Goal: Transaction & Acquisition: Purchase product/service

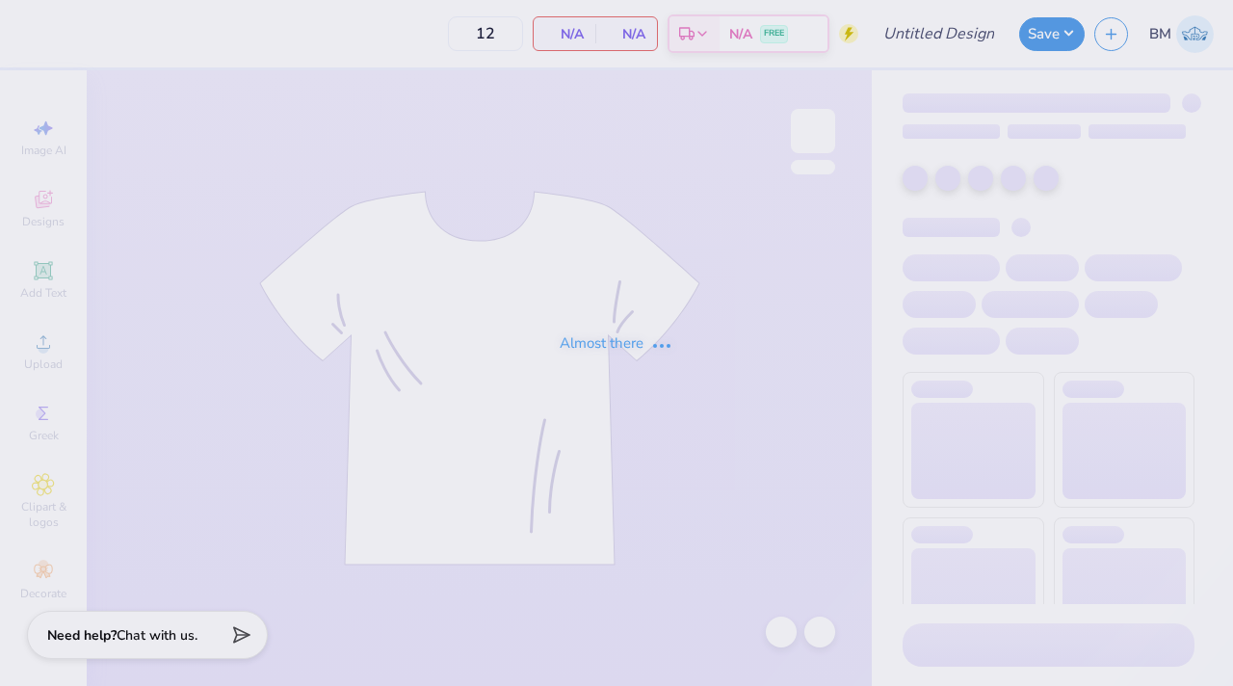
type input "kdr fall rush"
click at [527, 29] on div "Almost there" at bounding box center [616, 343] width 1233 height 686
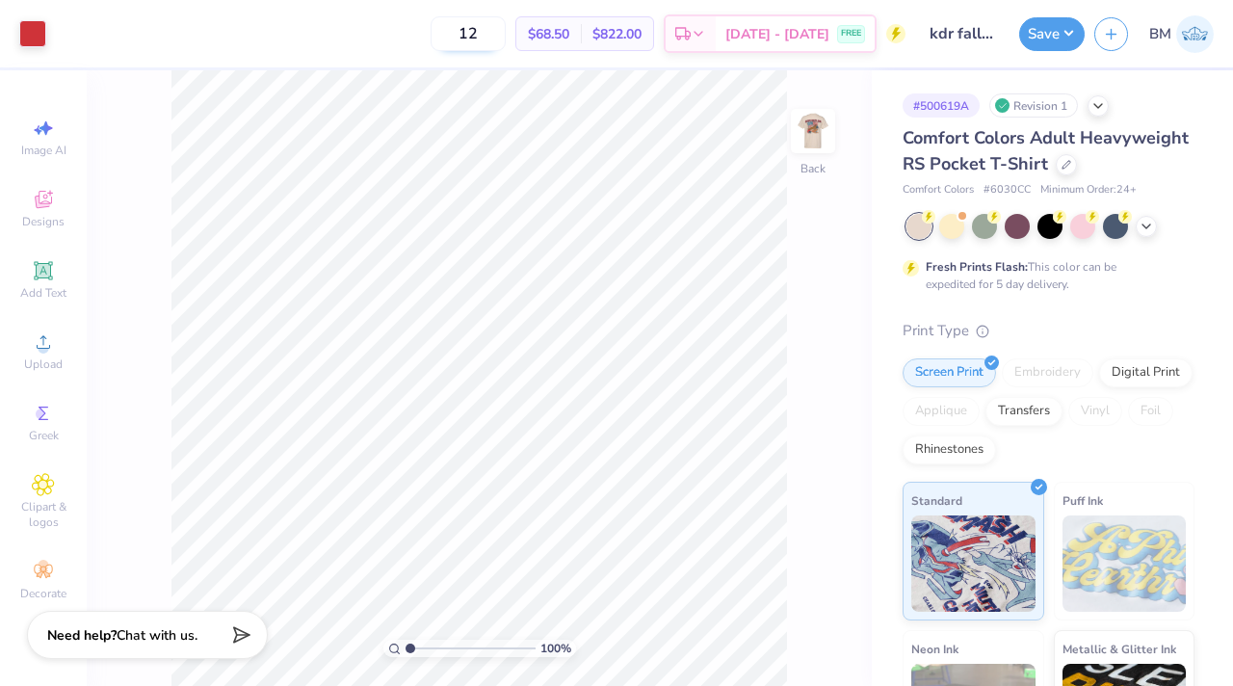
click at [504, 41] on input "12" at bounding box center [467, 33] width 75 height 35
type input "50"
click at [800, 140] on img at bounding box center [812, 130] width 77 height 77
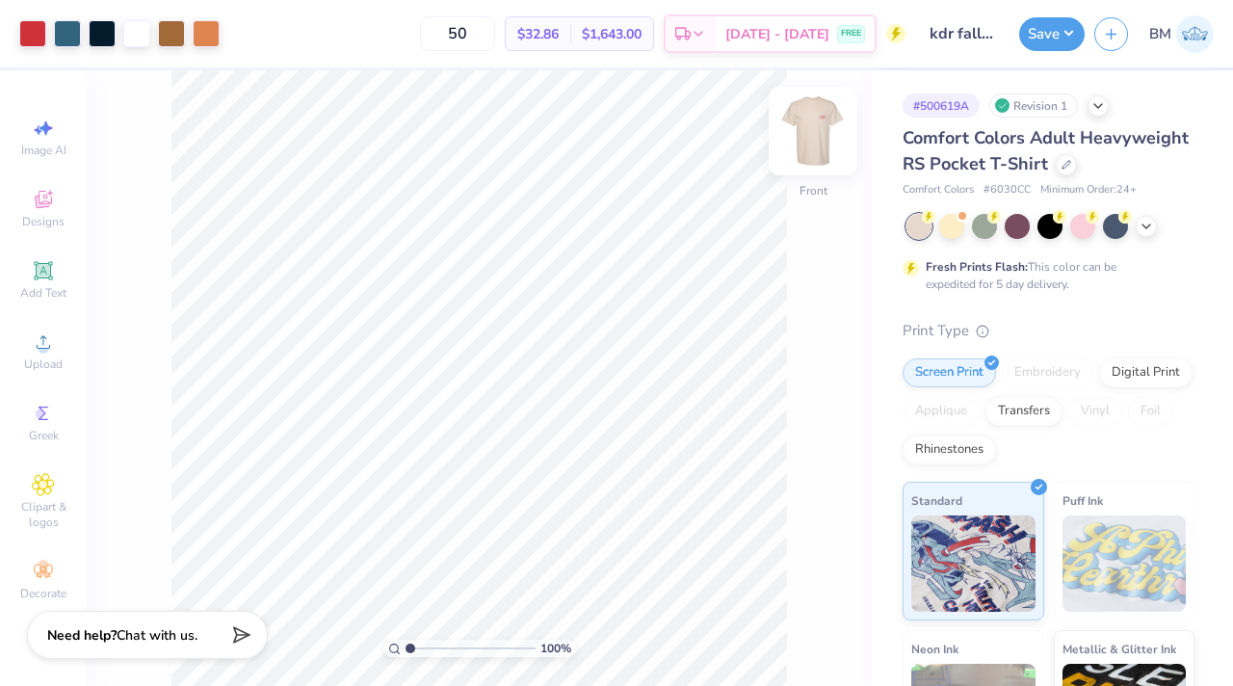
click at [801, 143] on img at bounding box center [812, 130] width 77 height 77
click at [818, 139] on img at bounding box center [812, 130] width 77 height 77
click at [818, 139] on img at bounding box center [812, 131] width 39 height 39
